Goal: Task Accomplishment & Management: Complete application form

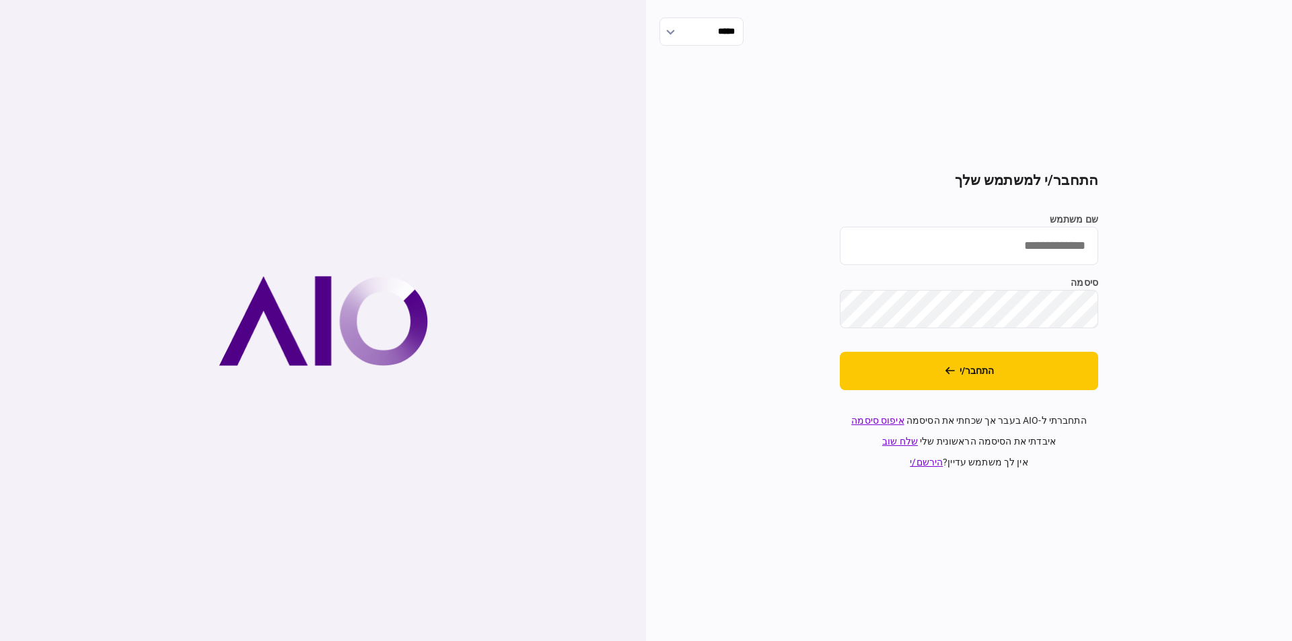
click at [928, 249] on input "שם משתמש" at bounding box center [969, 246] width 258 height 38
click at [840, 352] on button "התחבר/י" at bounding box center [969, 371] width 258 height 38
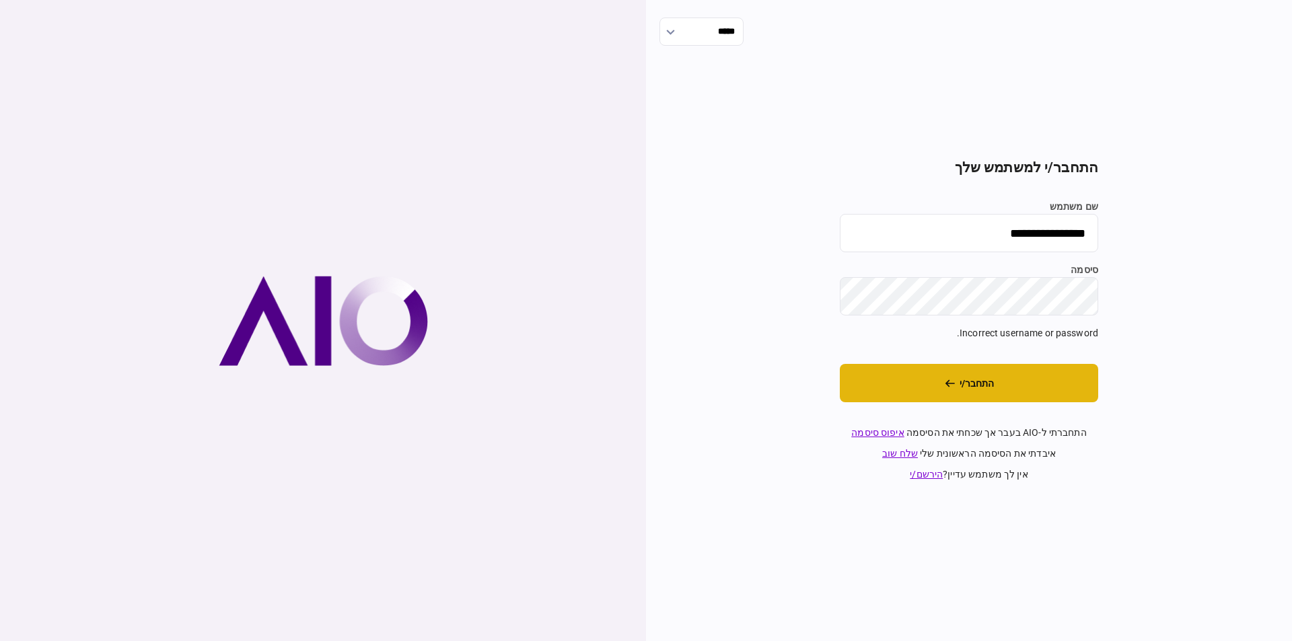
click at [958, 388] on button "התחבר/י" at bounding box center [969, 383] width 258 height 38
click at [978, 229] on input "**********" at bounding box center [969, 233] width 258 height 38
type input "*"
click at [1014, 232] on input "שם משתמש" at bounding box center [969, 233] width 258 height 38
type input "*********"
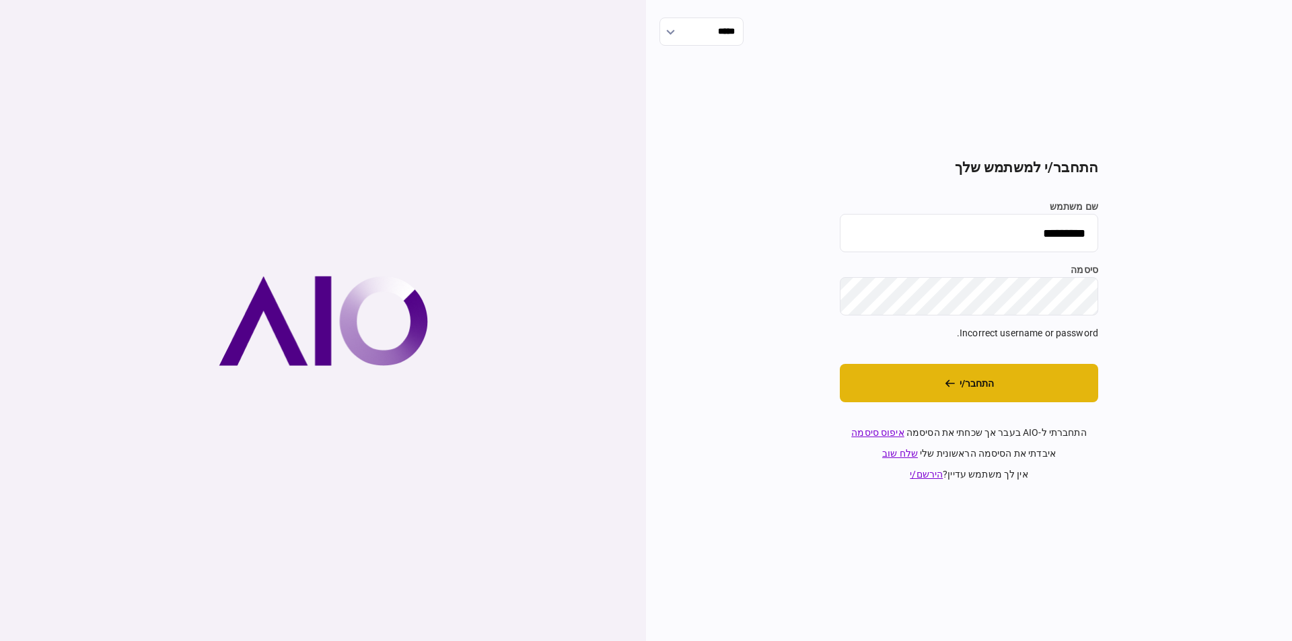
click at [1000, 384] on button "התחבר/י" at bounding box center [969, 383] width 258 height 38
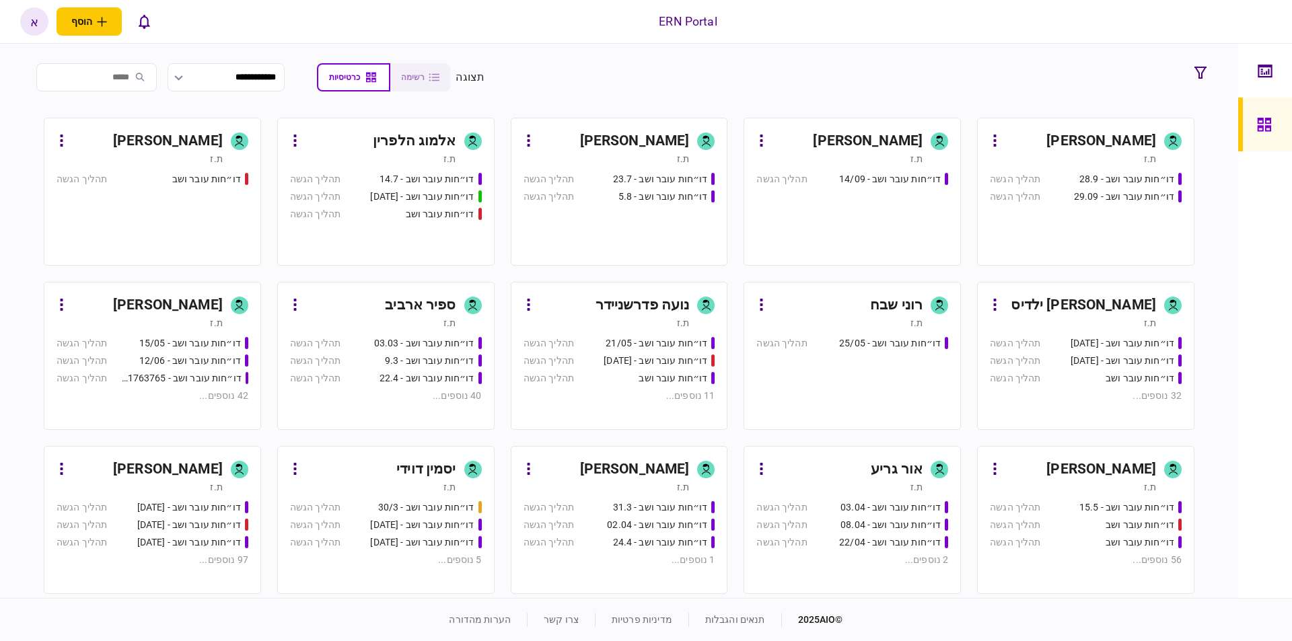
click at [184, 459] on link "אריאל תשובה ת.ז דו״חות עובר ושב - 19/03/2025 תהליך הגשה דו״חות עובר ושב - 19.3.…" at bounding box center [152, 520] width 217 height 148
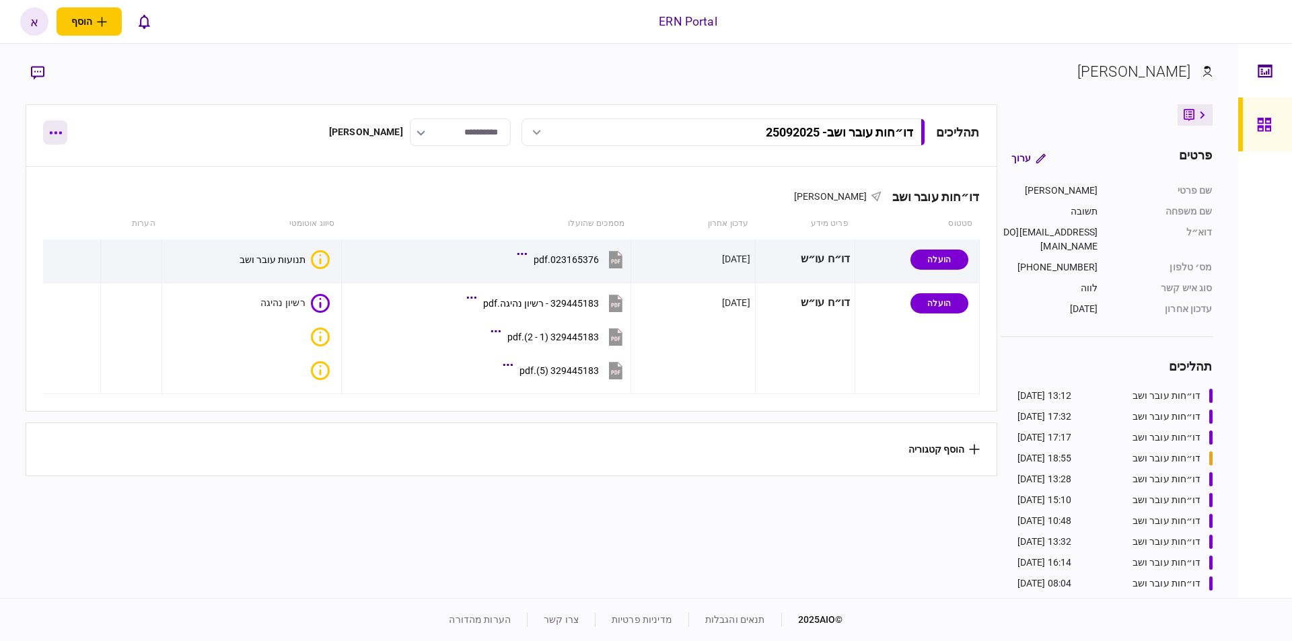
click at [61, 133] on icon "button" at bounding box center [56, 133] width 12 height 3
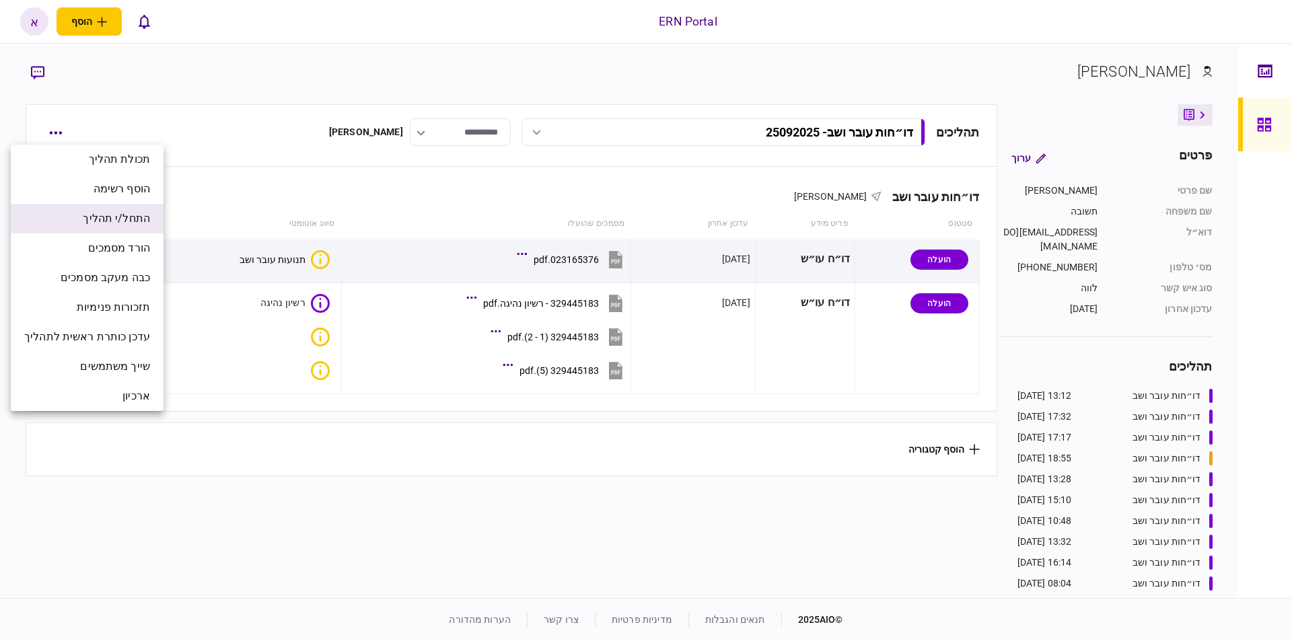
click at [146, 219] on span "התחל/י תהליך" at bounding box center [116, 219] width 67 height 16
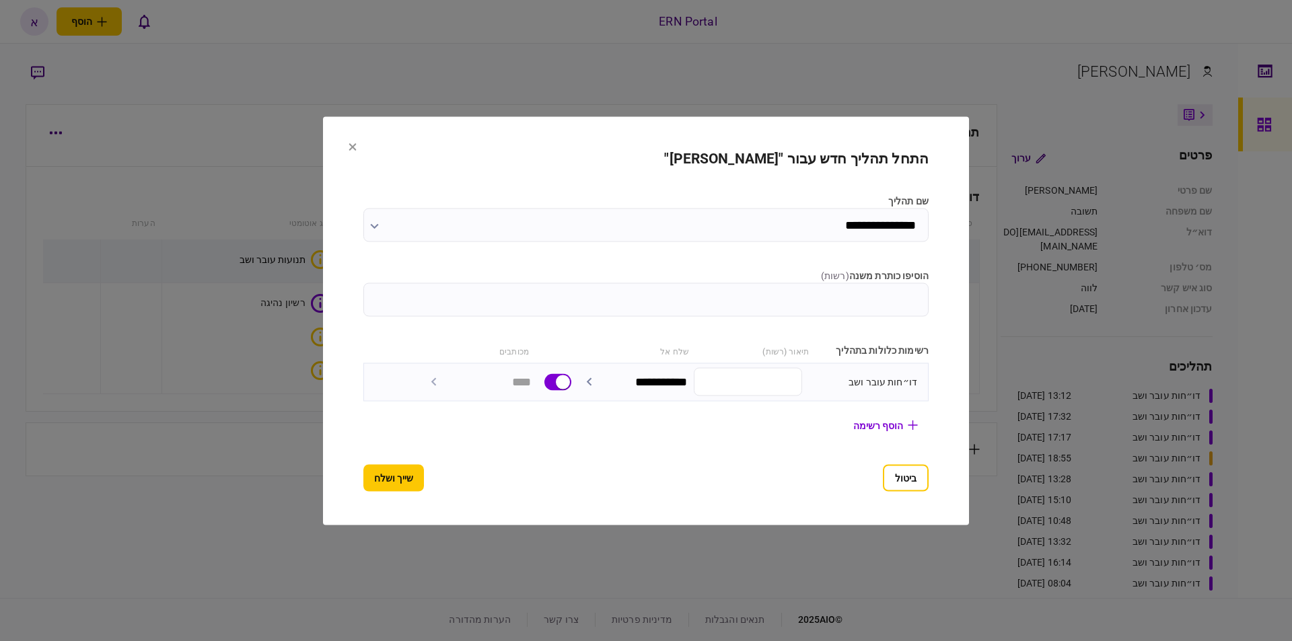
click at [775, 304] on input "הוסיפו כותרת משנה ( רשות )" at bounding box center [645, 300] width 565 height 34
type input "********"
click at [364, 479] on button "שייך ושלח" at bounding box center [393, 477] width 61 height 27
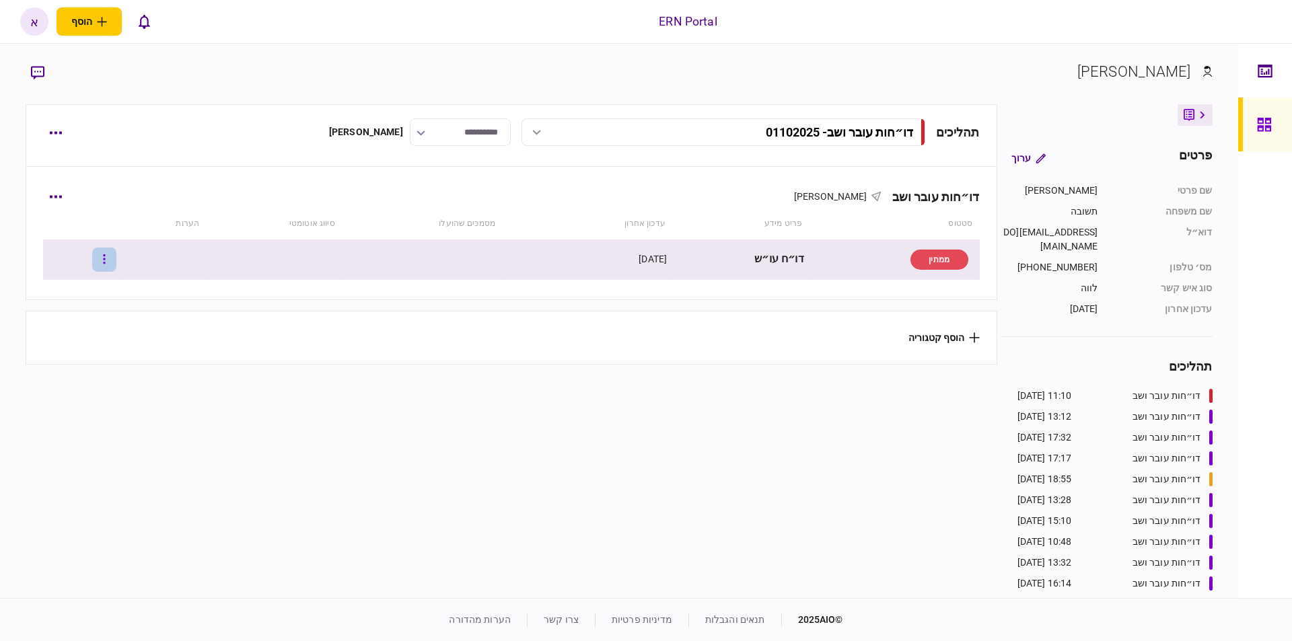
click at [116, 263] on button "button" at bounding box center [104, 260] width 24 height 24
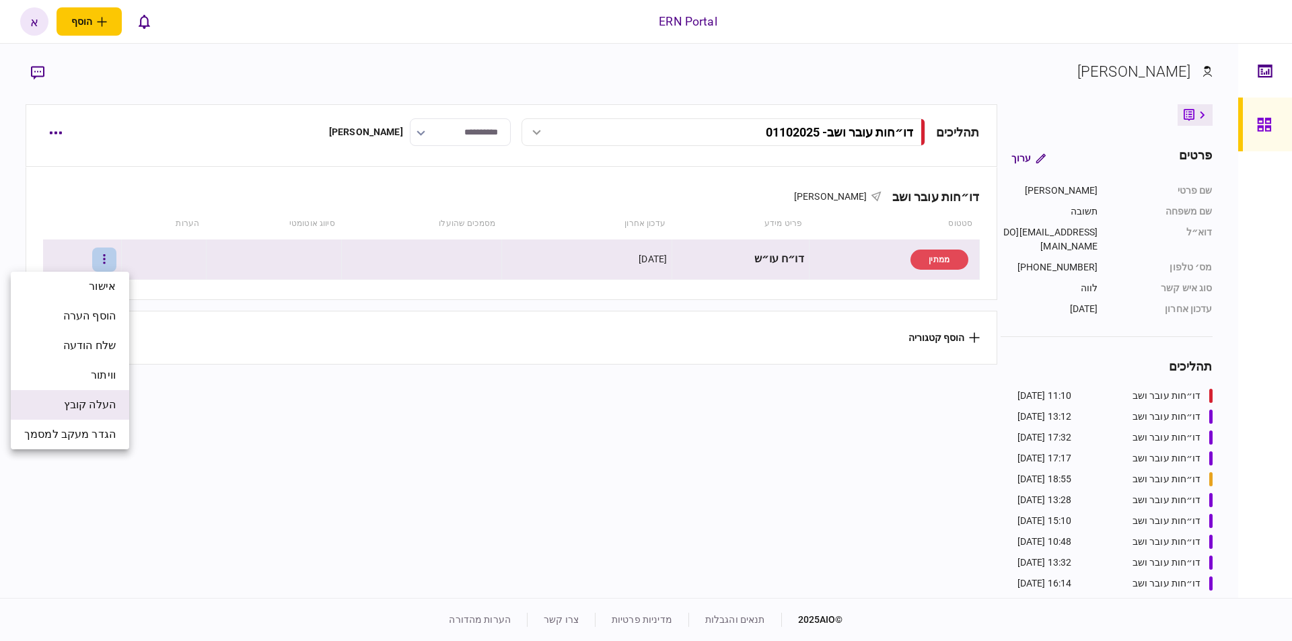
click at [113, 400] on span "העלה קובץ" at bounding box center [90, 405] width 52 height 16
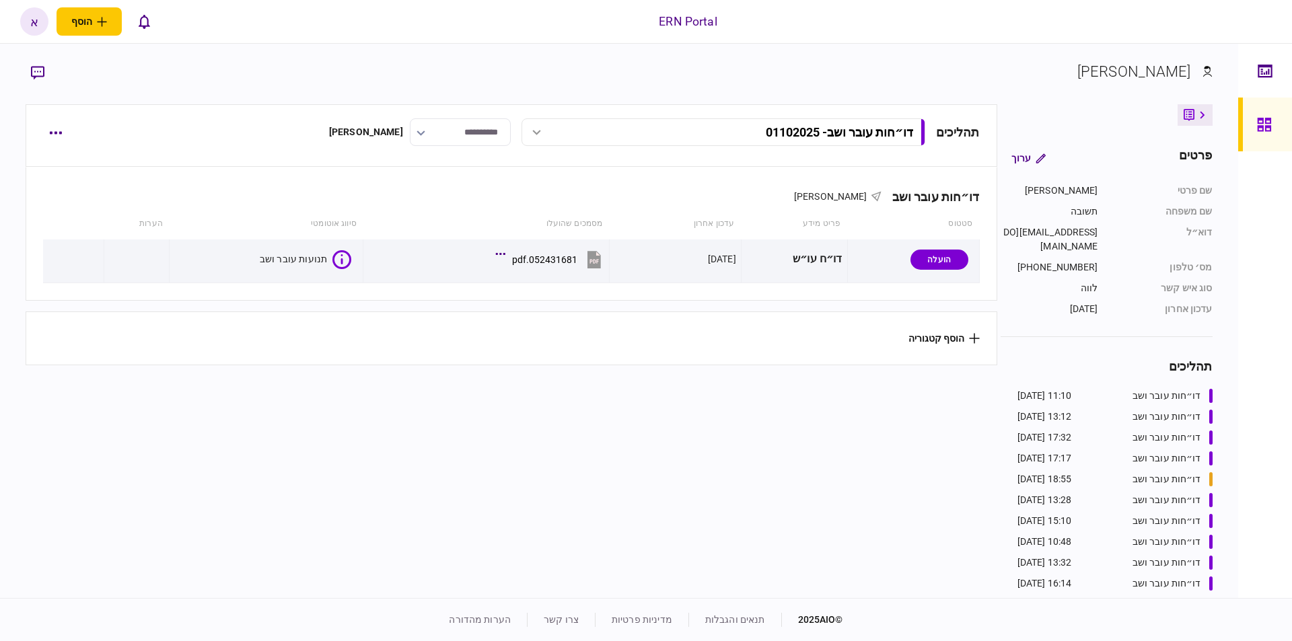
click at [508, 352] on section "הוסף קטגוריה" at bounding box center [511, 339] width 971 height 54
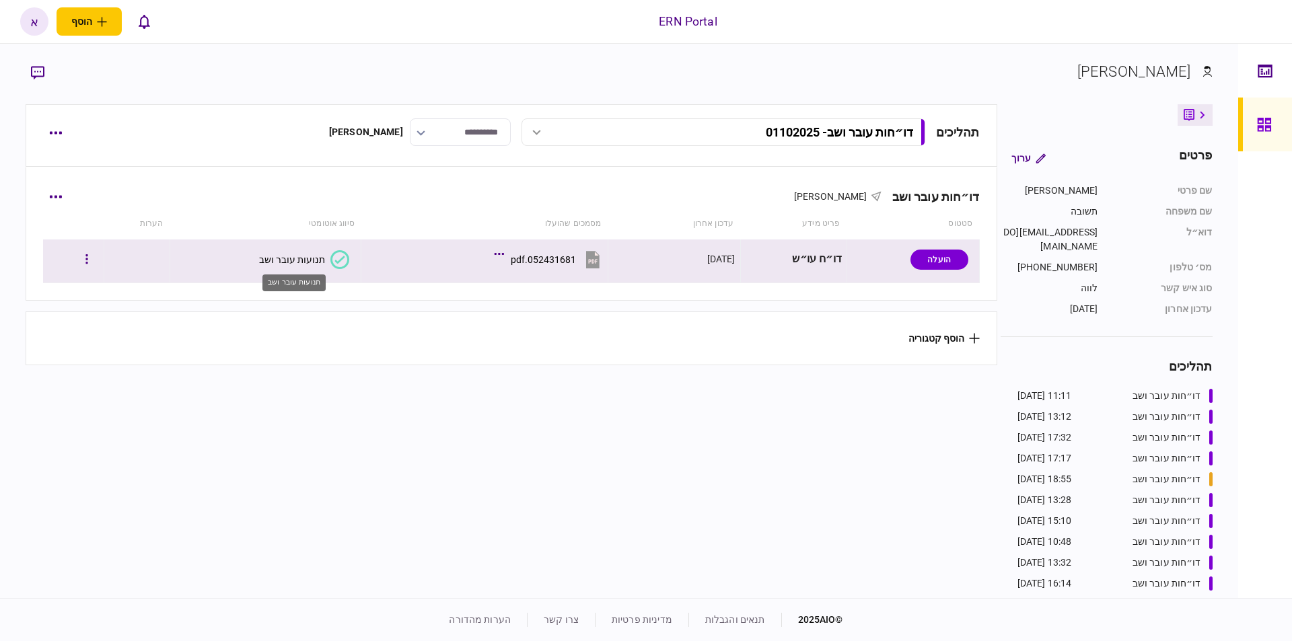
click at [282, 256] on div "תנועות עובר ושב" at bounding box center [292, 259] width 66 height 11
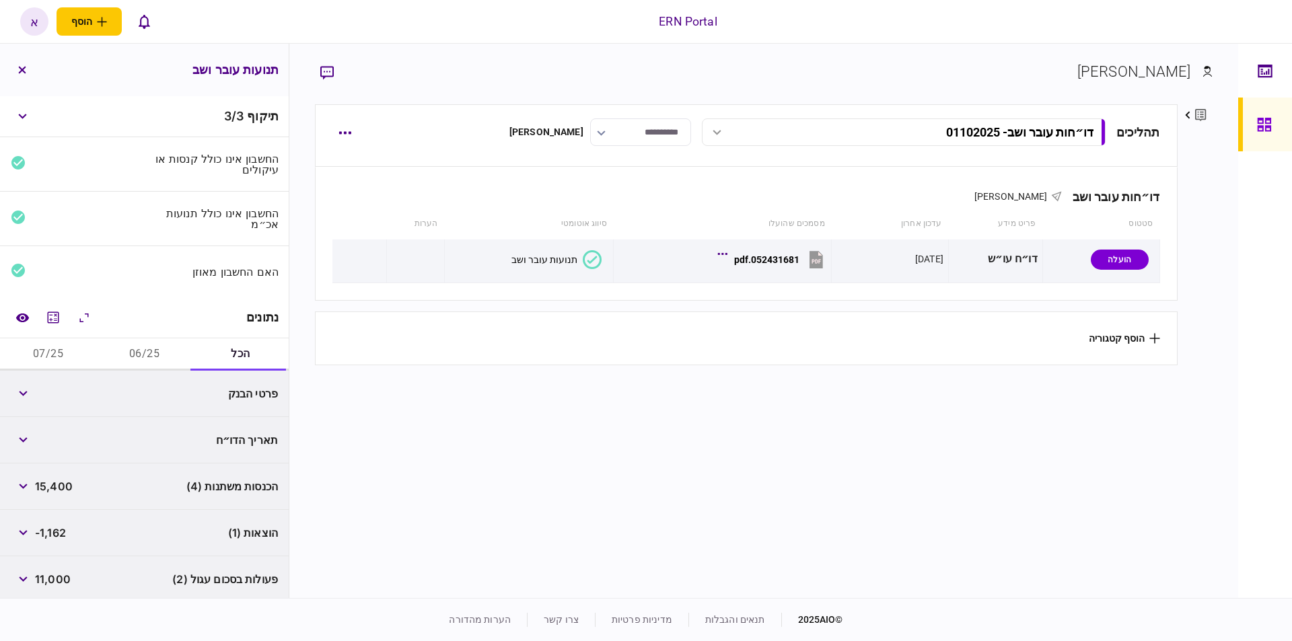
click at [169, 366] on button "06/25" at bounding box center [144, 355] width 96 height 32
click at [50, 358] on button "07/25" at bounding box center [48, 355] width 96 height 32
drag, startPoint x: 135, startPoint y: 347, endPoint x: 83, endPoint y: 338, distance: 52.6
click at [135, 348] on button "06/25" at bounding box center [144, 355] width 96 height 32
click at [50, 323] on icon "מחשבון" at bounding box center [53, 318] width 16 height 16
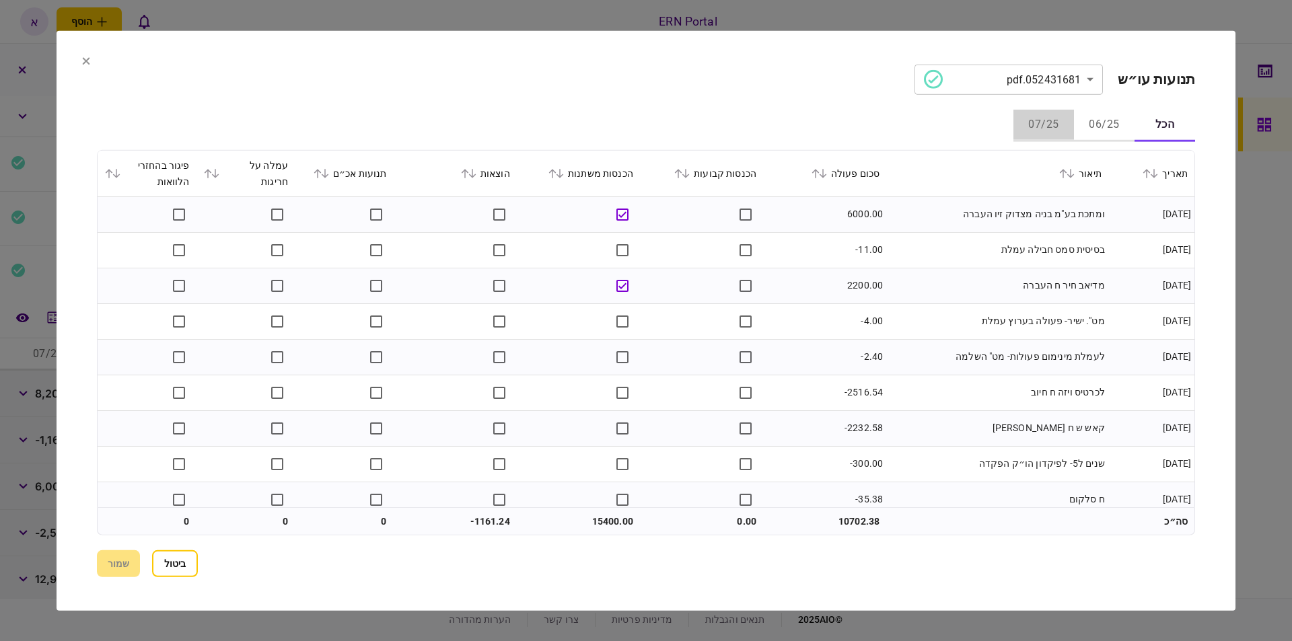
click at [1039, 125] on button "07/25" at bounding box center [1044, 125] width 61 height 32
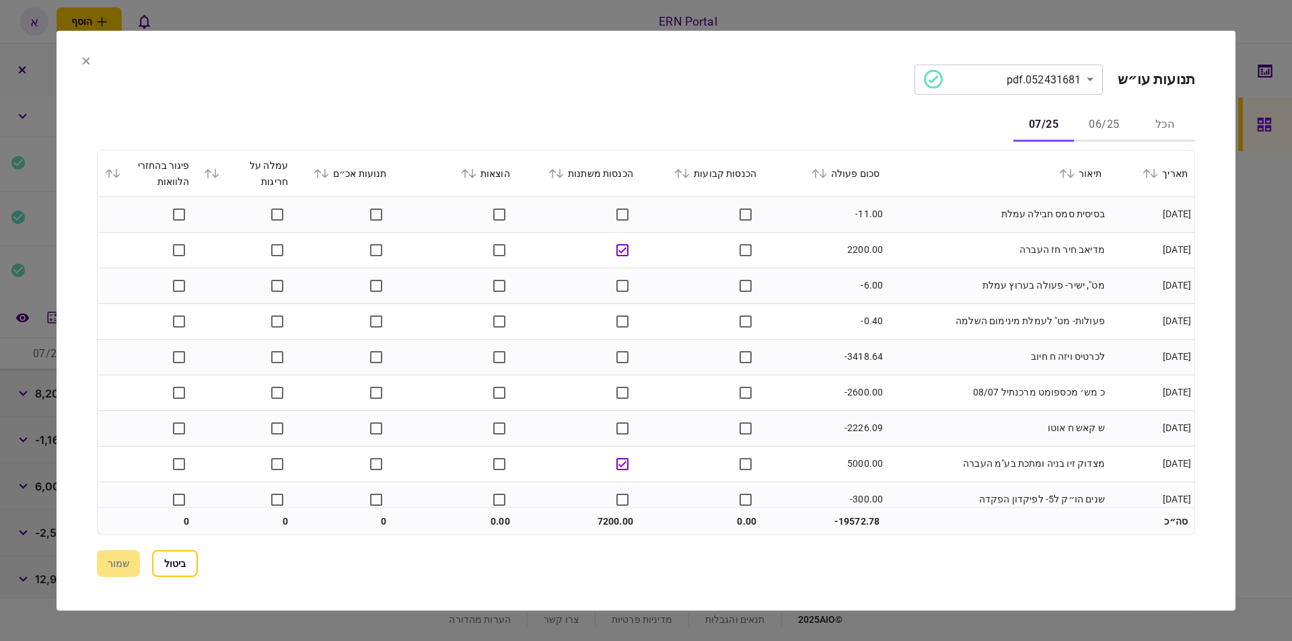
click at [1119, 121] on button "06/25" at bounding box center [1104, 125] width 61 height 32
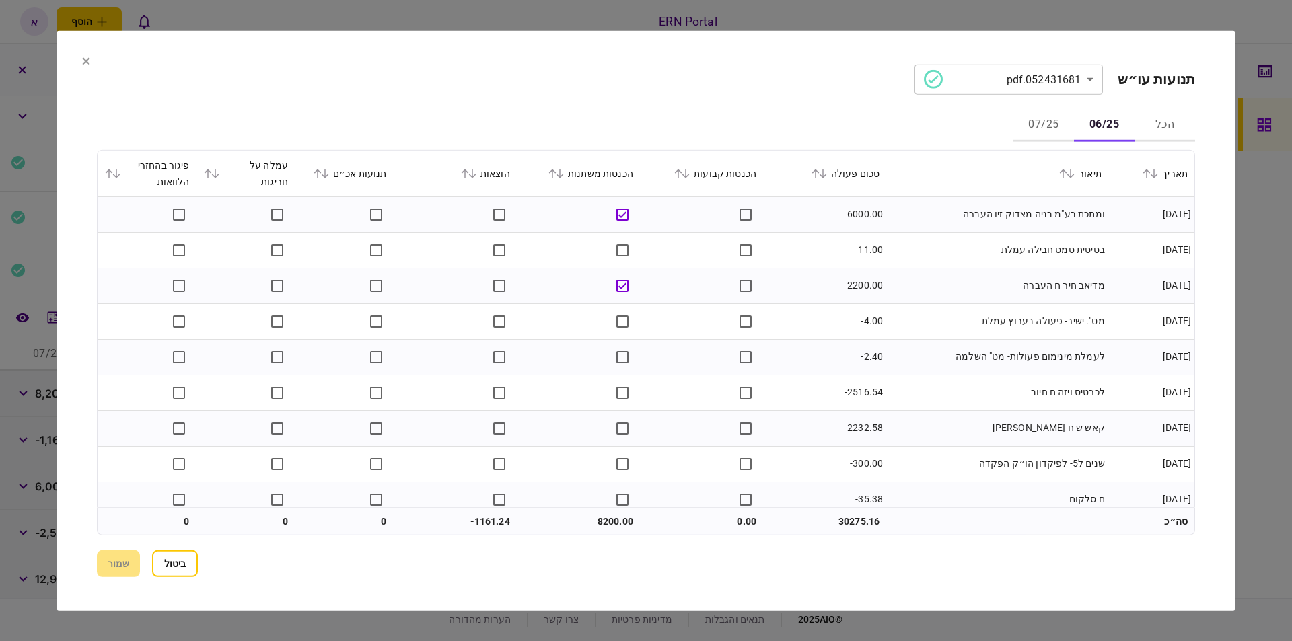
click at [1256, 64] on div at bounding box center [646, 320] width 1292 height 641
